Goal: Share content: Share content

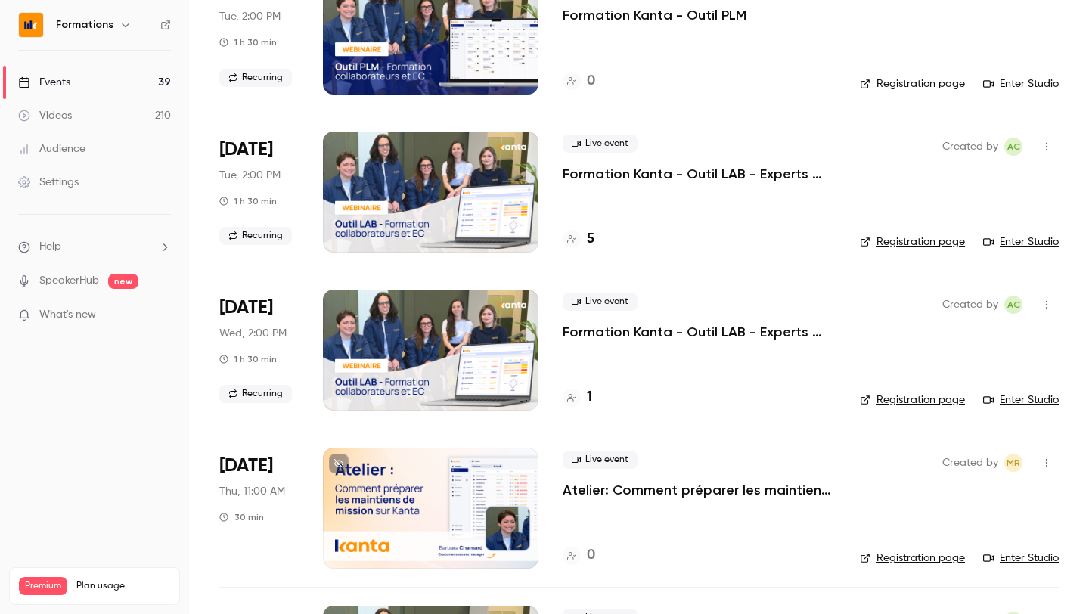
scroll to position [1148, 0]
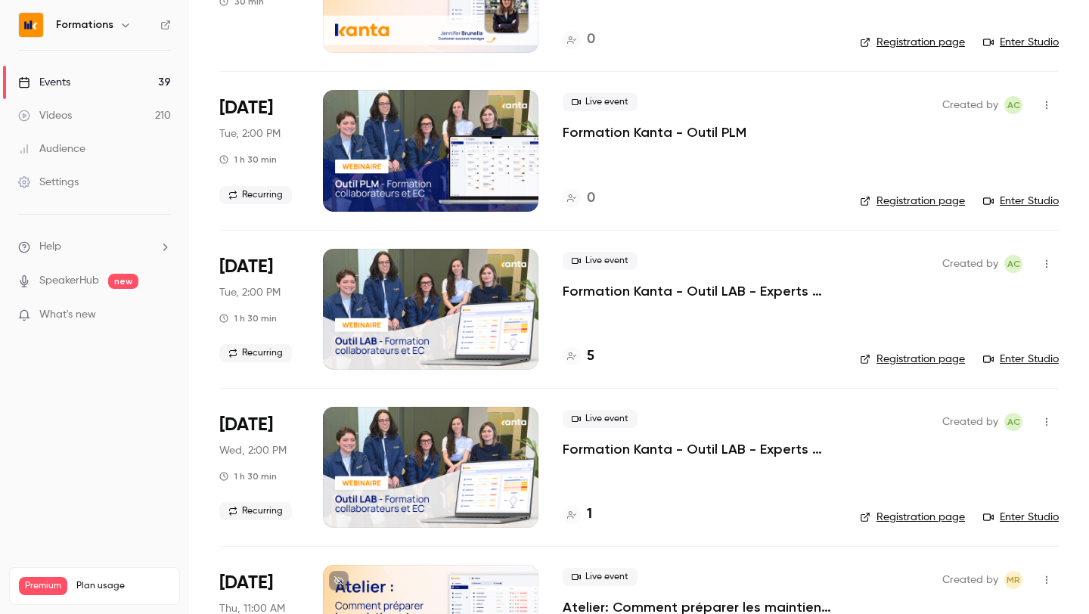
click at [619, 136] on p "Formation Kanta - Outil PLM" at bounding box center [655, 132] width 184 height 18
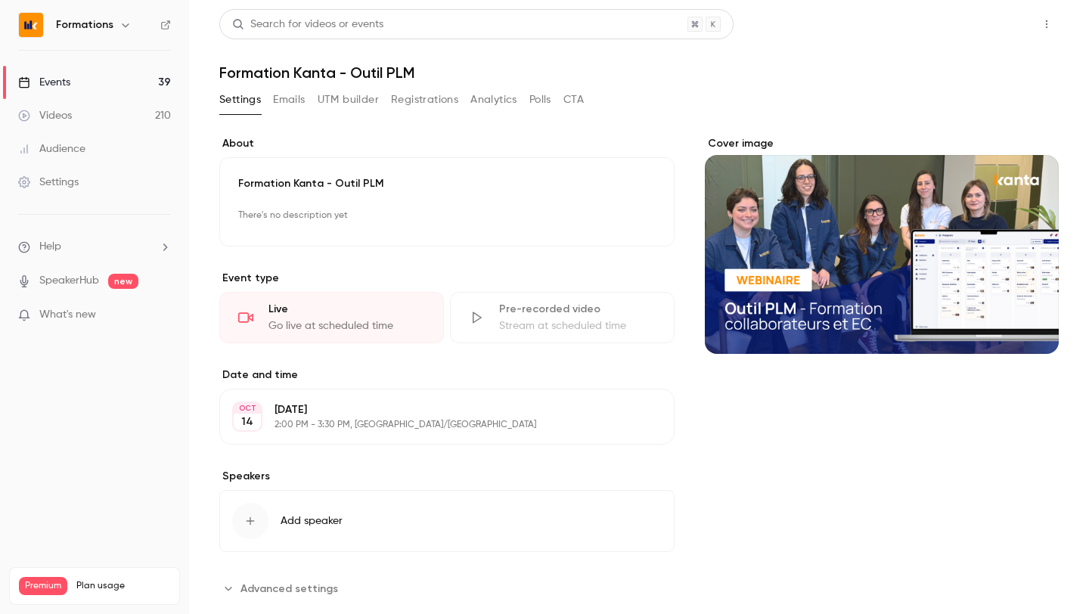
click at [1000, 21] on button "Share" at bounding box center [993, 24] width 60 height 30
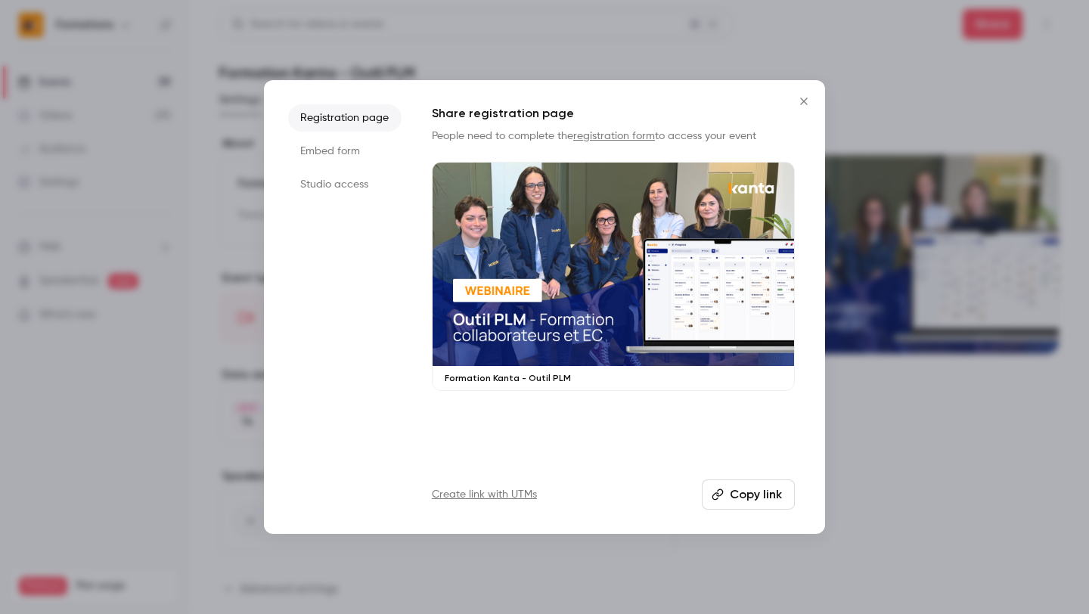
click at [728, 499] on button "Copy link" at bounding box center [748, 495] width 93 height 30
click at [942, 61] on div at bounding box center [544, 307] width 1089 height 614
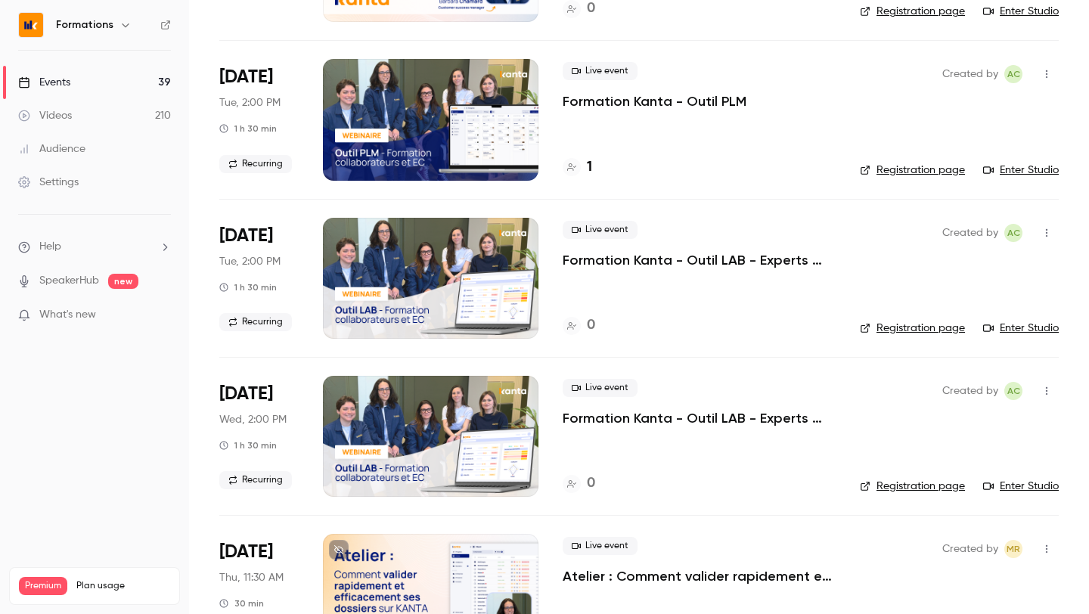
scroll to position [1922, 0]
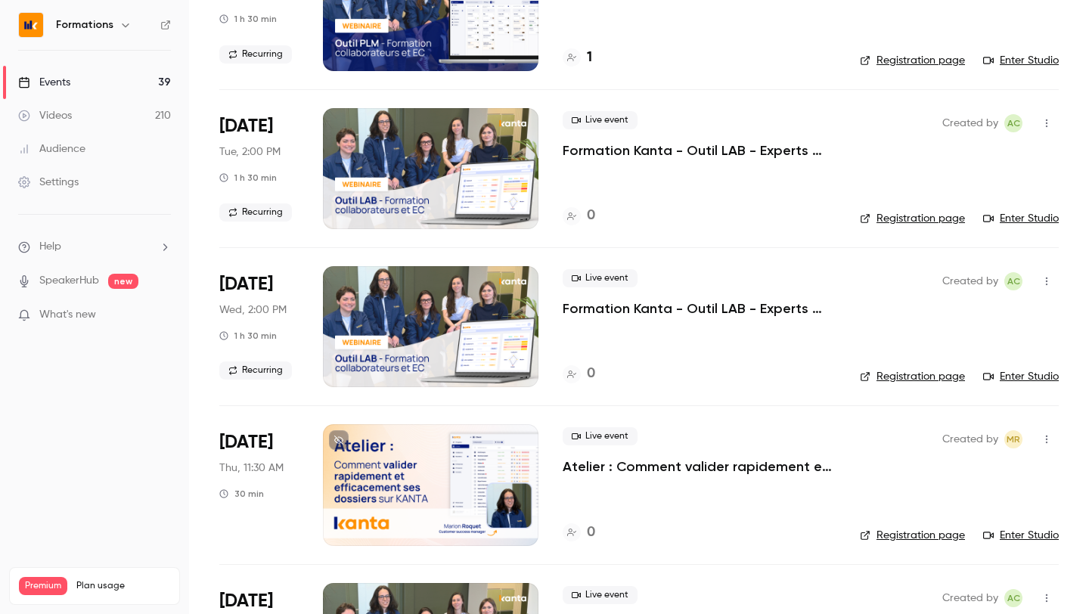
click at [1048, 278] on icon "button" at bounding box center [1047, 281] width 12 height 11
click at [942, 315] on div "Share" at bounding box center [988, 319] width 115 height 15
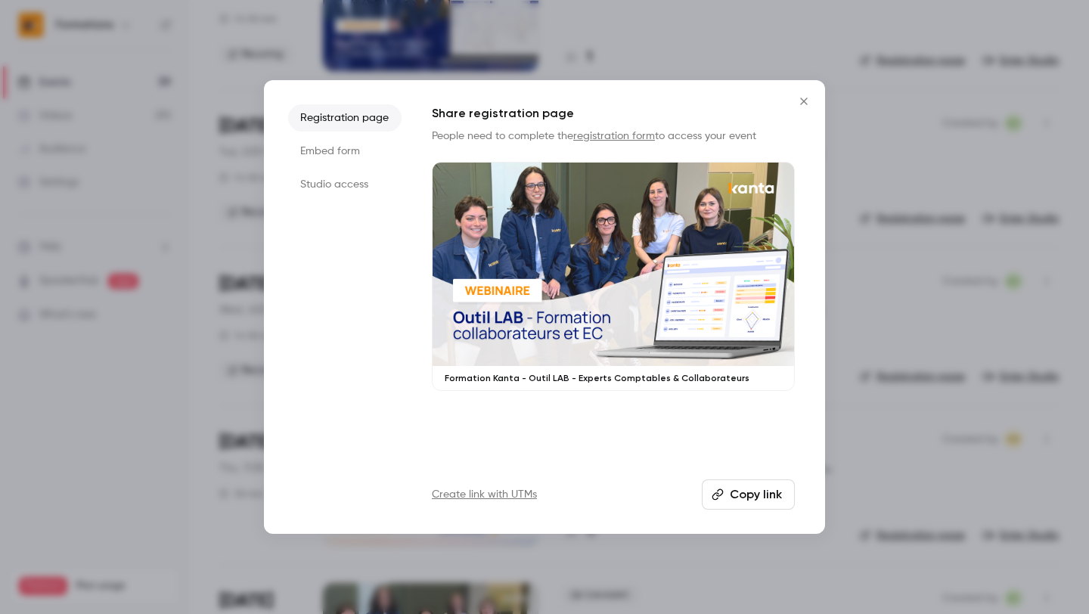
click at [755, 497] on button "Copy link" at bounding box center [748, 495] width 93 height 30
click at [805, 99] on icon "Close" at bounding box center [803, 101] width 7 height 7
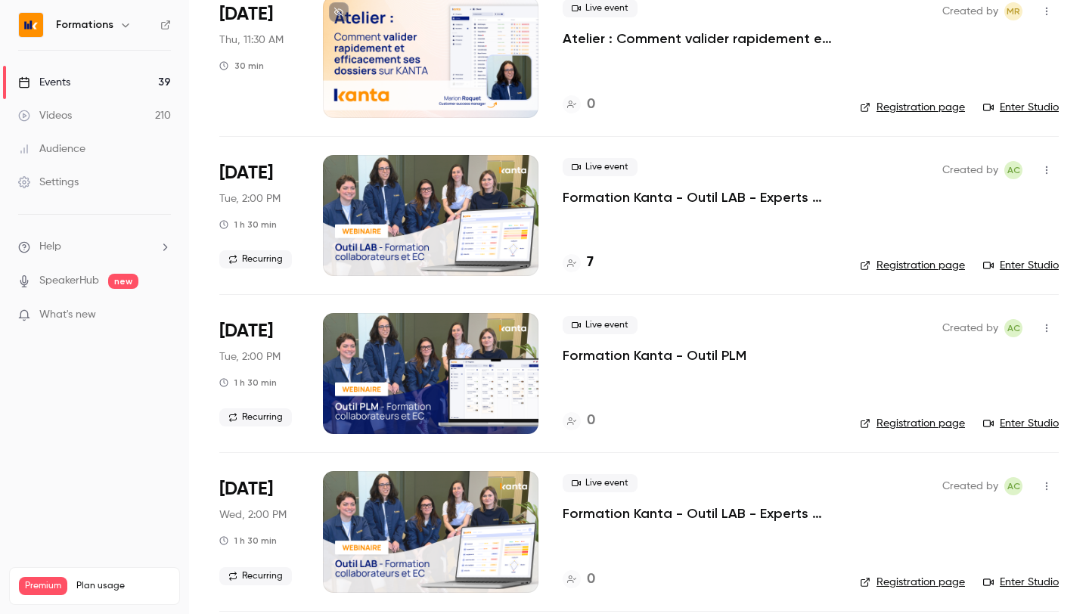
scroll to position [2368, 0]
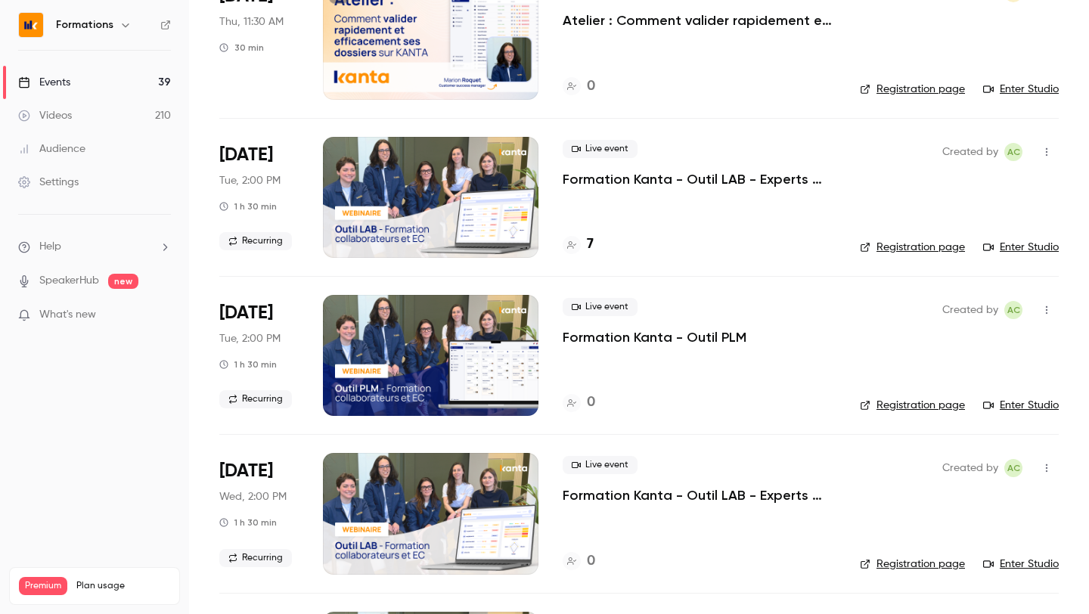
click at [1041, 150] on icon "button" at bounding box center [1047, 152] width 12 height 11
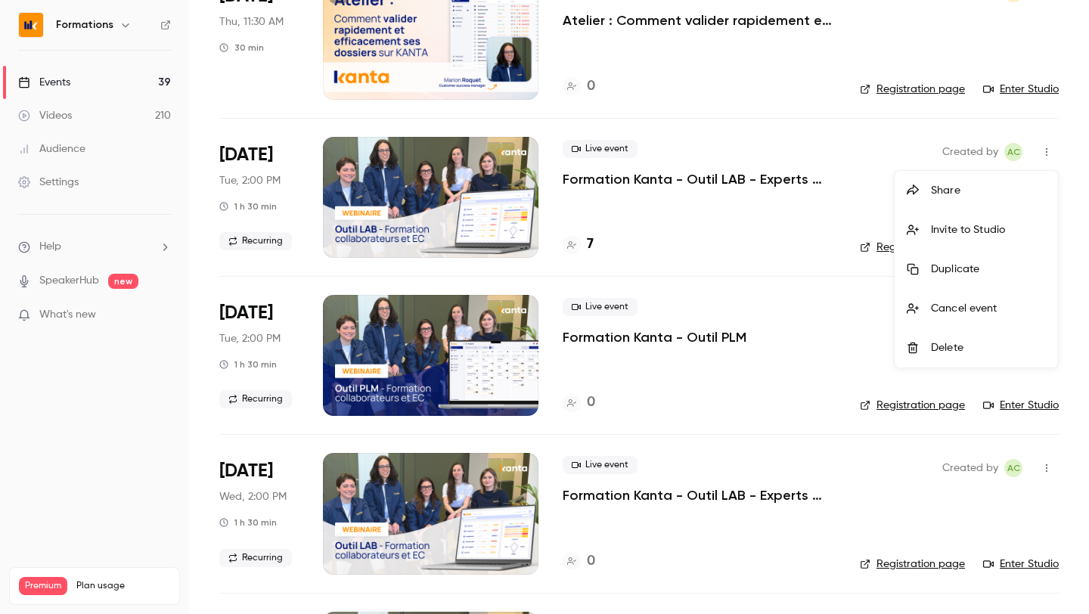
click at [951, 196] on div "Share" at bounding box center [988, 190] width 115 height 15
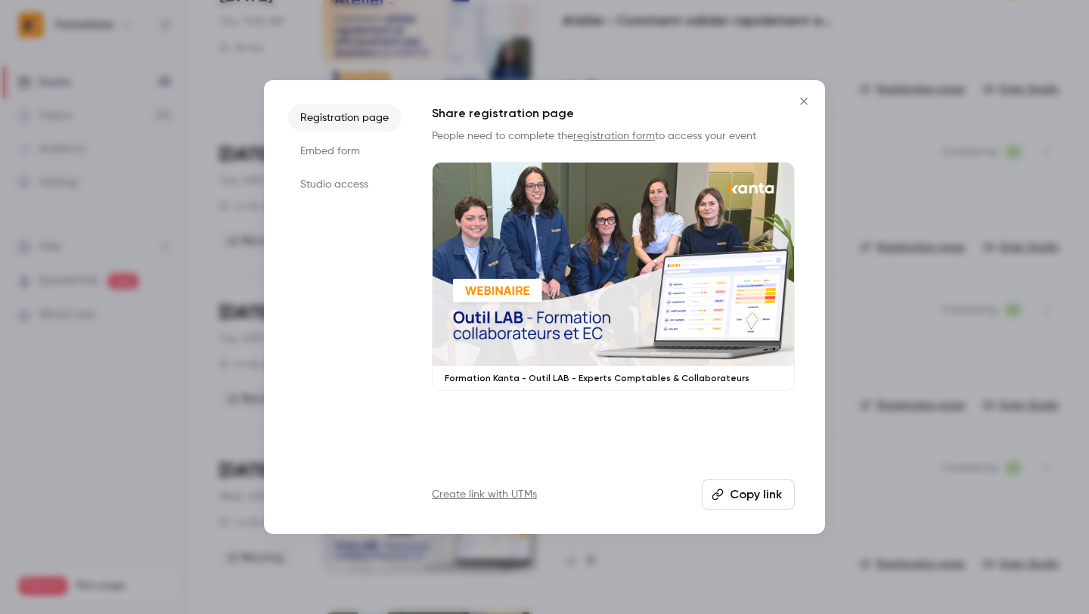
click at [752, 498] on button "Copy link" at bounding box center [748, 495] width 93 height 30
click at [812, 105] on icon "Close" at bounding box center [804, 101] width 18 height 12
